Goal: Navigation & Orientation: Go to known website

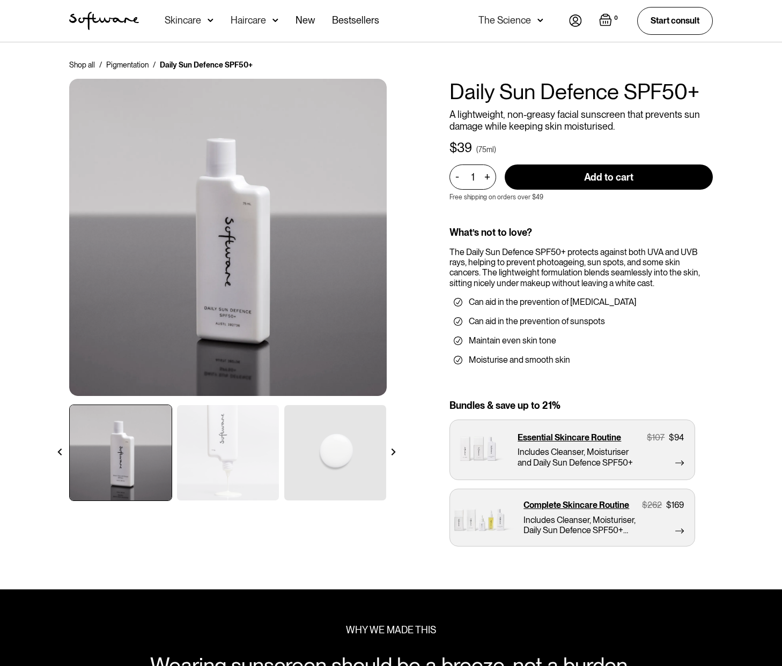
click at [92, 14] on img "home" at bounding box center [104, 21] width 70 height 18
